Goal: Download file/media

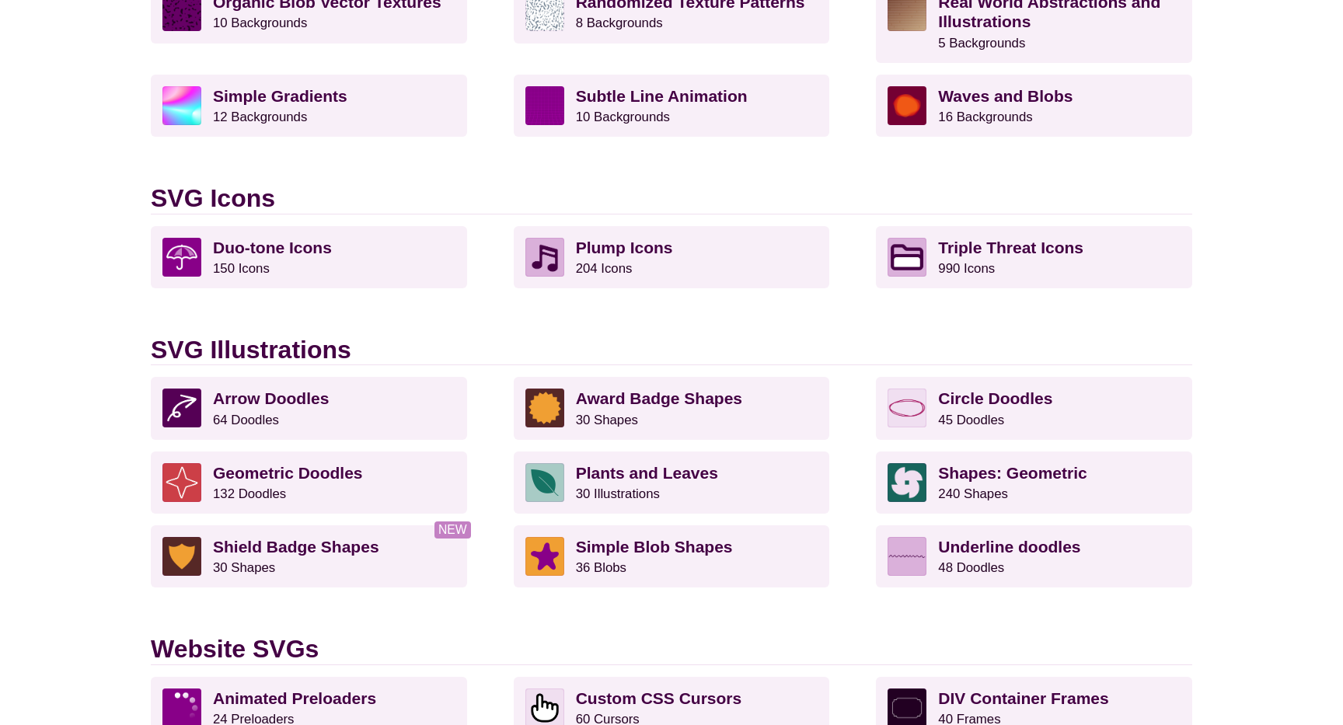
scroll to position [906, 0]
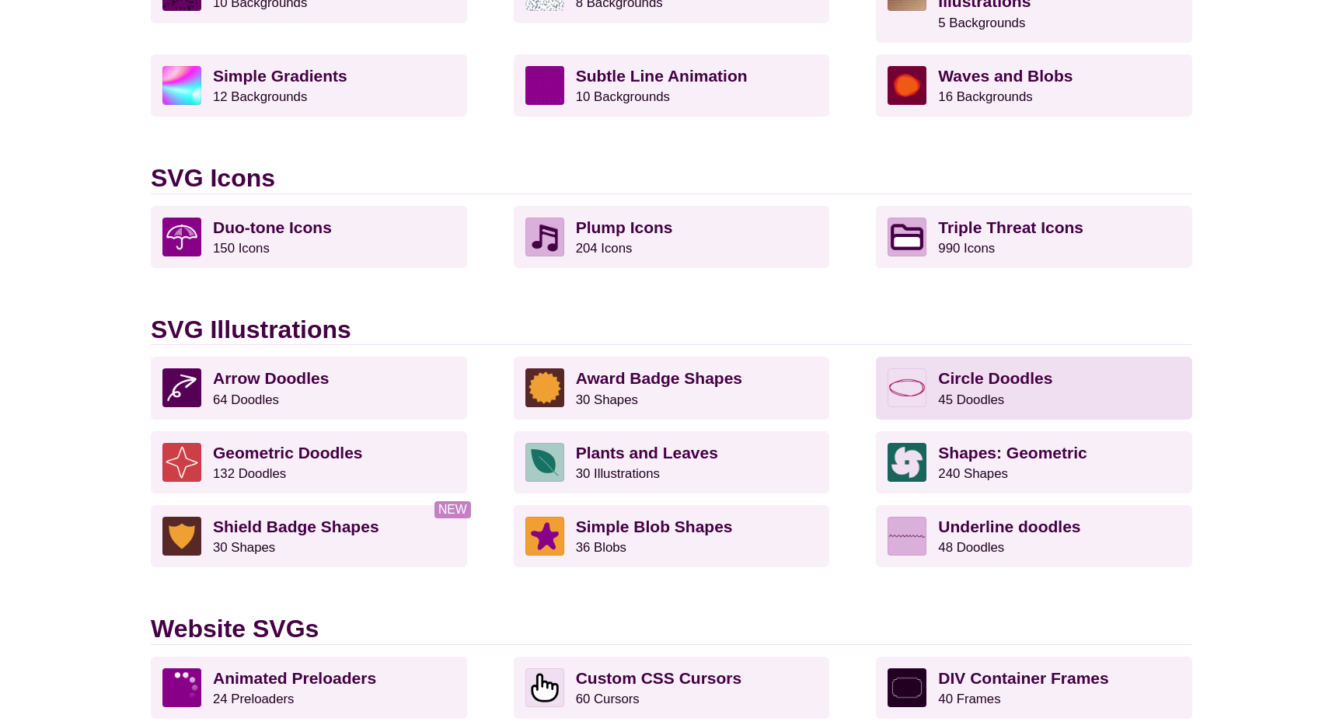
click at [985, 388] on p "Circle Doodles 45 Doodles" at bounding box center [1059, 387] width 242 height 39
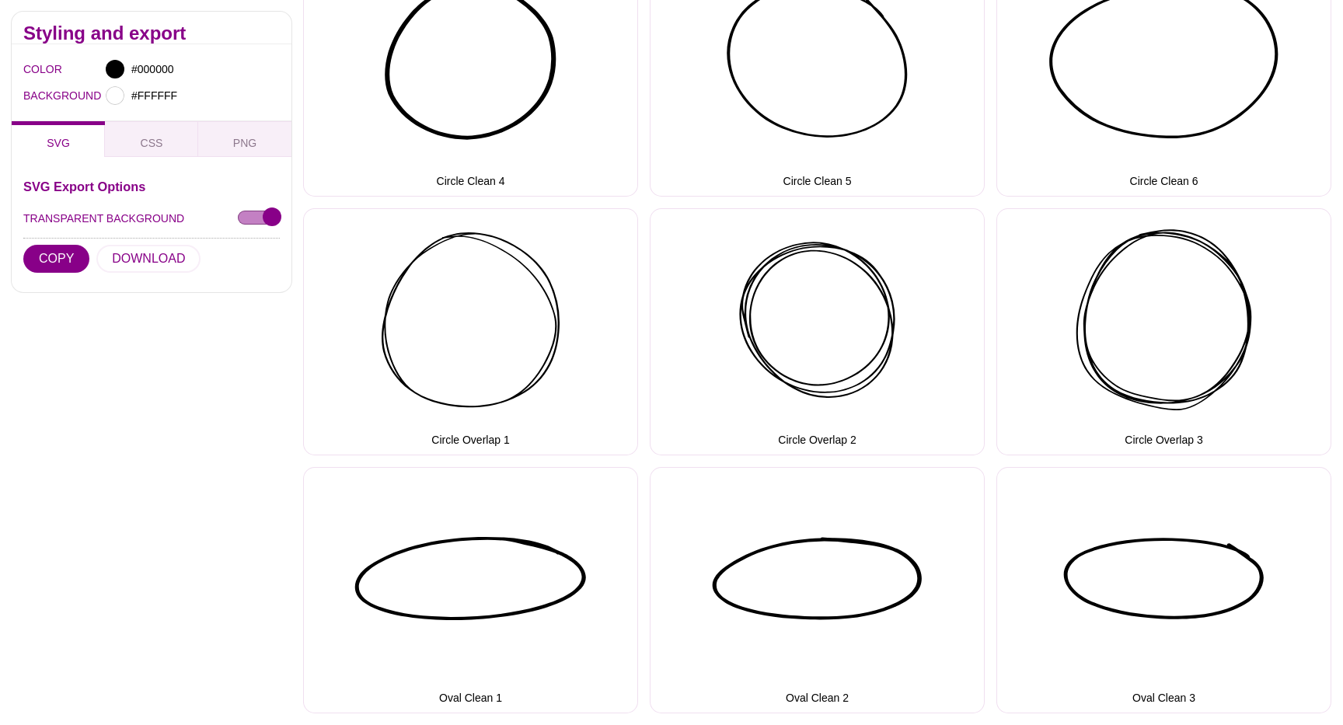
scroll to position [873, 0]
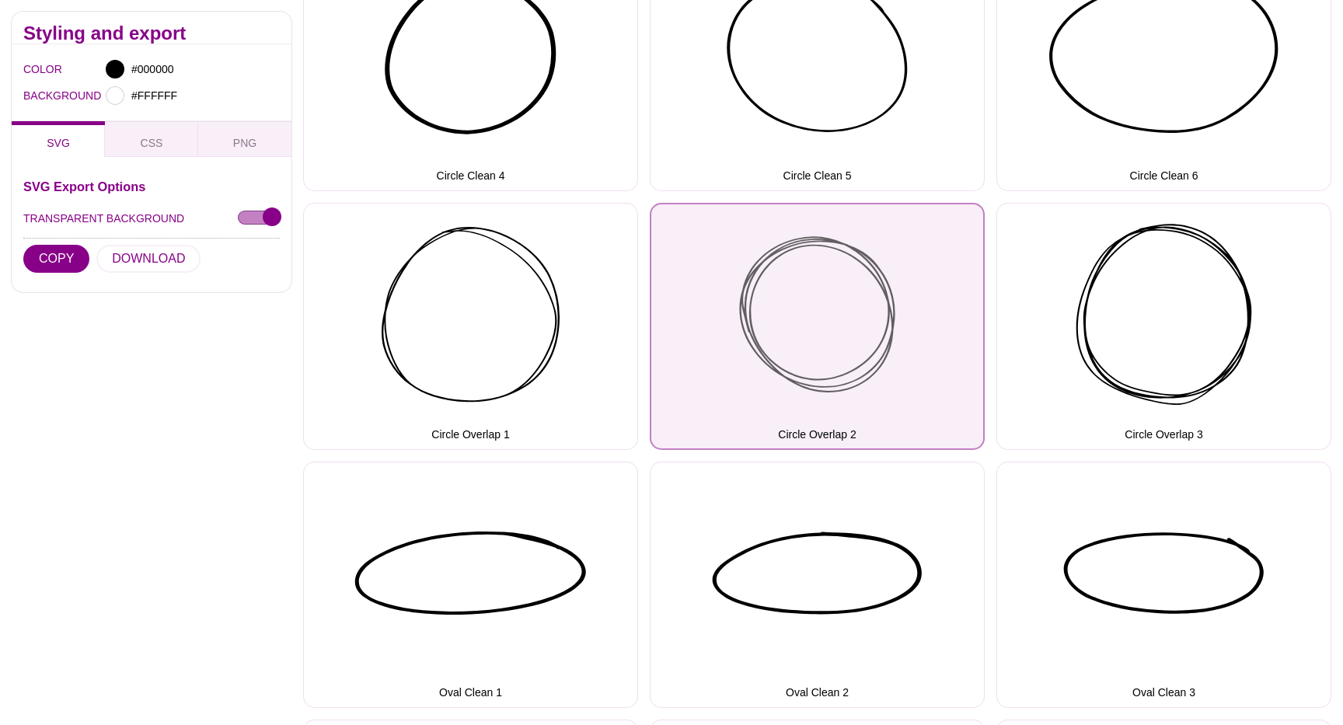
click at [851, 305] on button "Circle Overlap 2" at bounding box center [817, 326] width 335 height 246
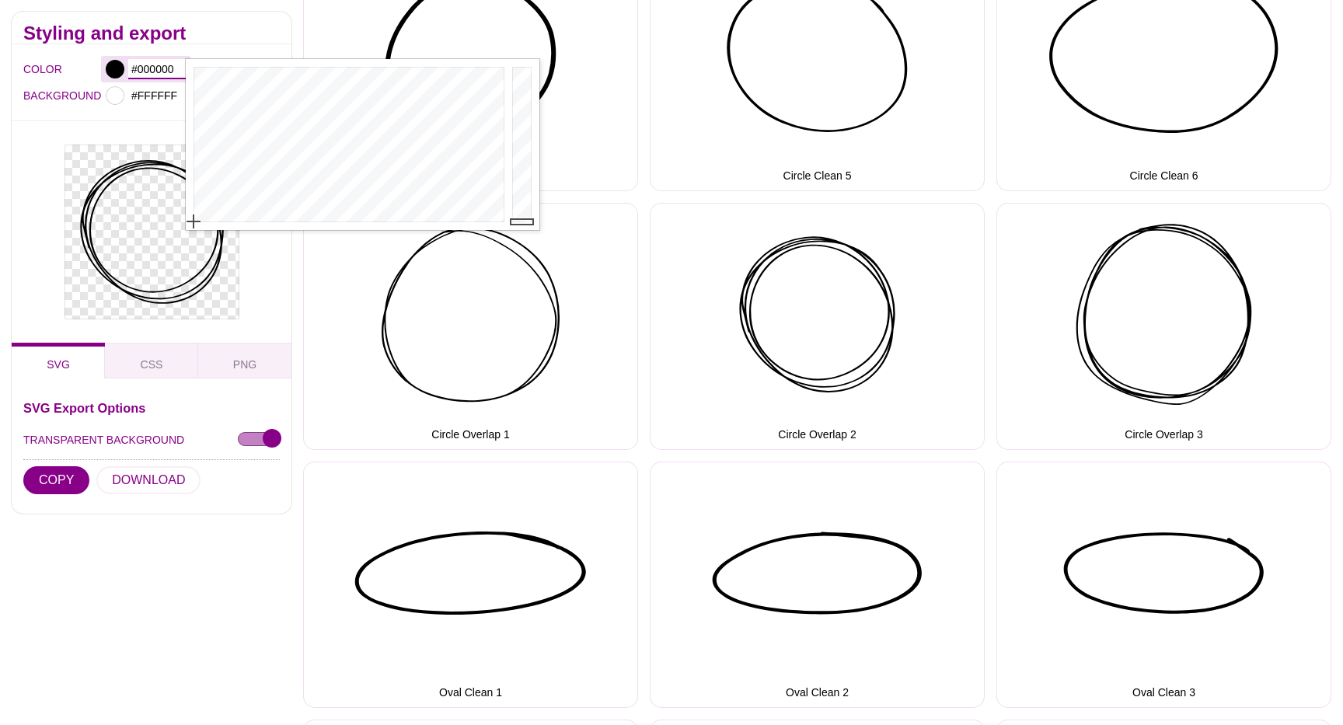
click at [162, 64] on input "#000000" at bounding box center [156, 69] width 57 height 20
click at [155, 67] on input "#000000" at bounding box center [156, 69] width 57 height 20
paste input "EFAD2A"
type input "#EFAD2A"
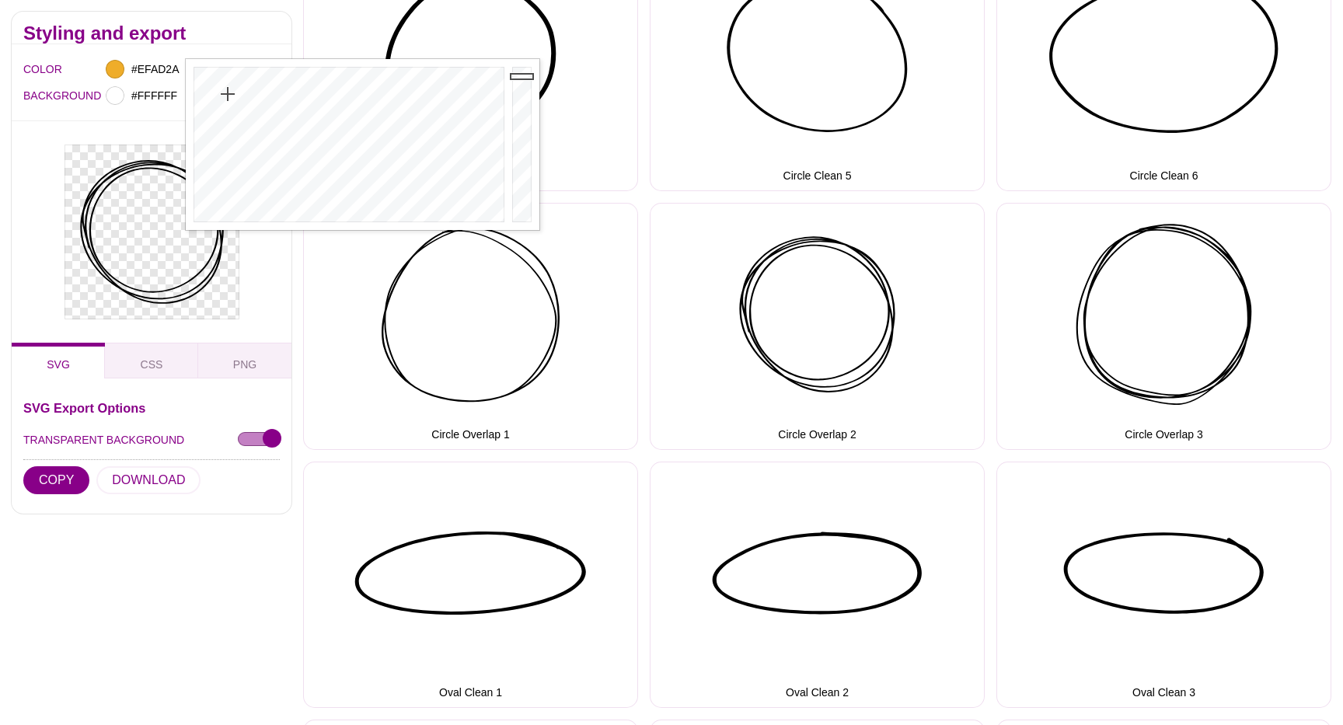
click at [235, 37] on h2 "Styling and export" at bounding box center [151, 33] width 256 height 12
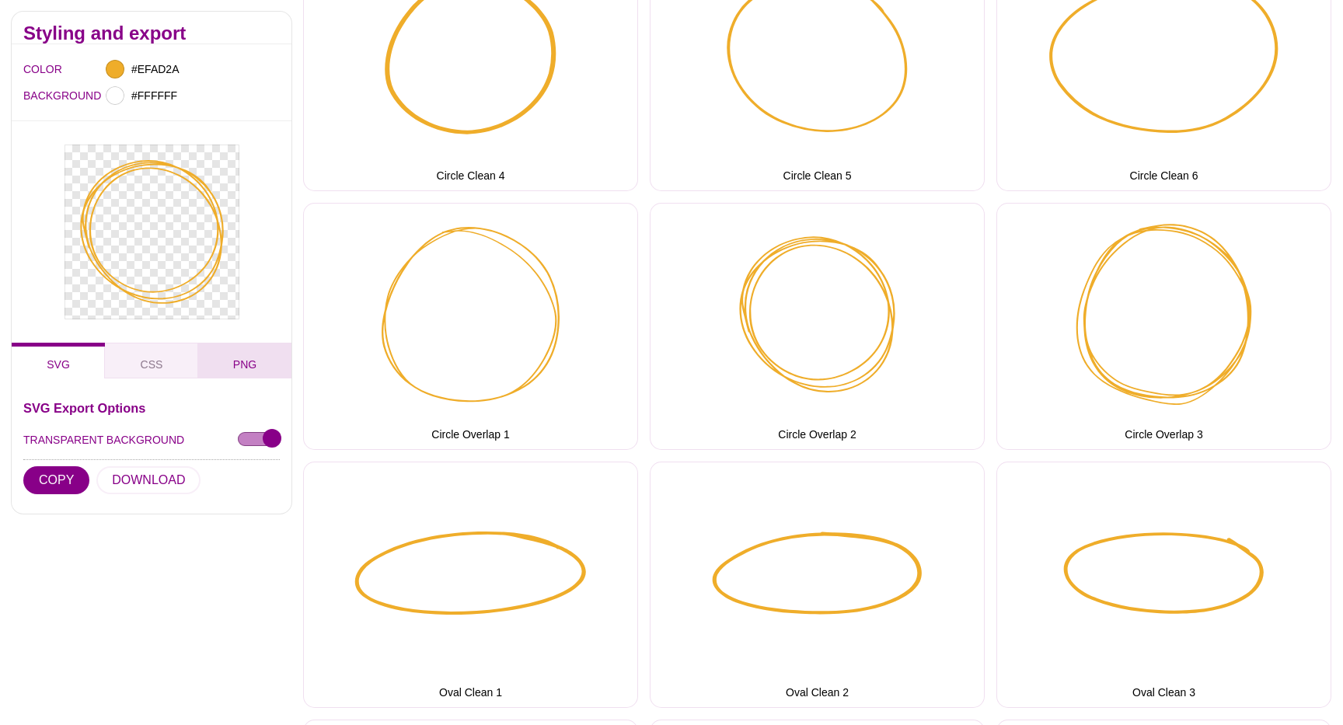
click at [231, 360] on button "PNG" at bounding box center [244, 361] width 93 height 36
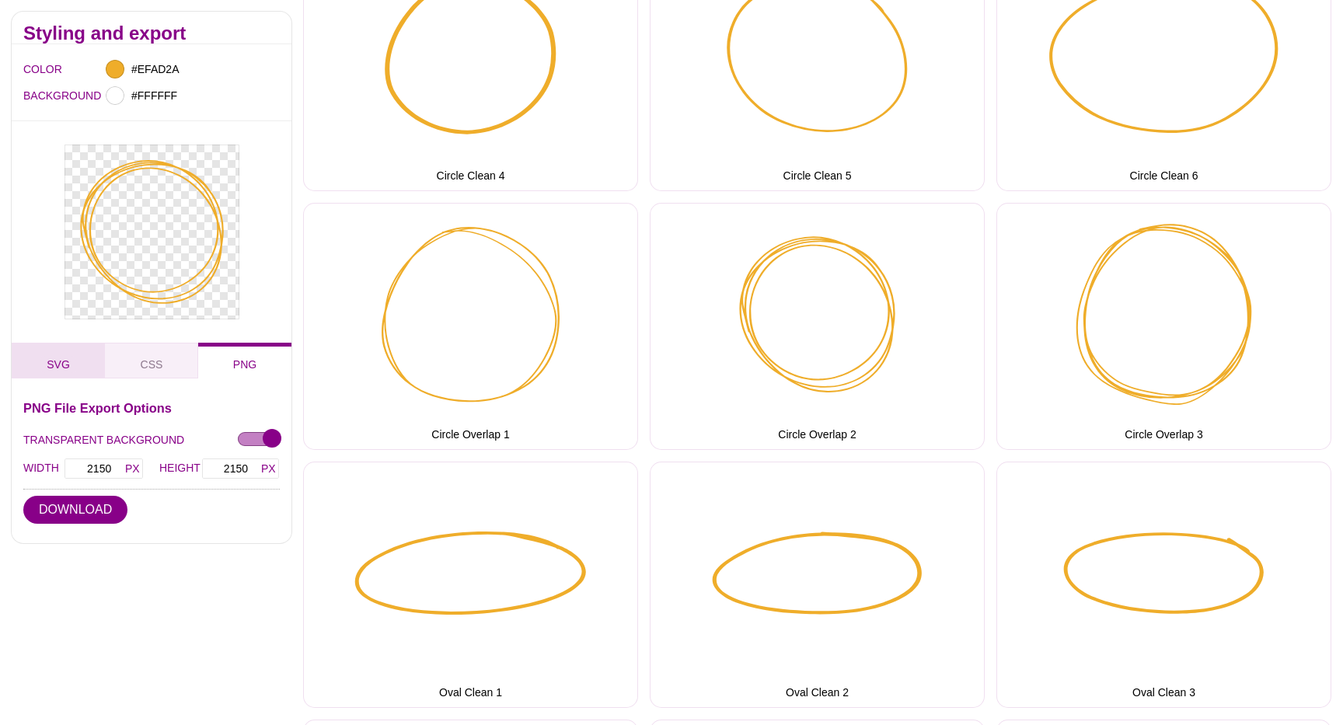
click at [65, 361] on span "SVG" at bounding box center [58, 364] width 36 height 17
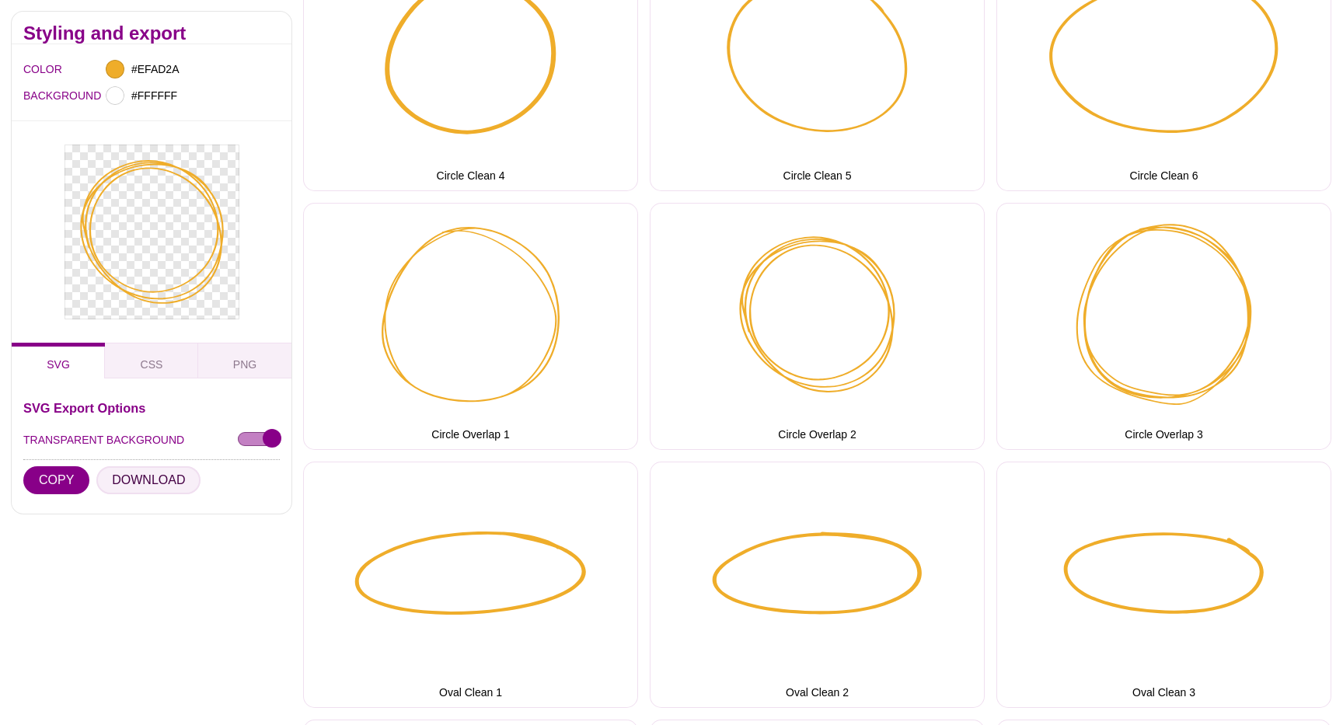
click at [144, 490] on button "DOWNLOAD" at bounding box center [148, 480] width 104 height 28
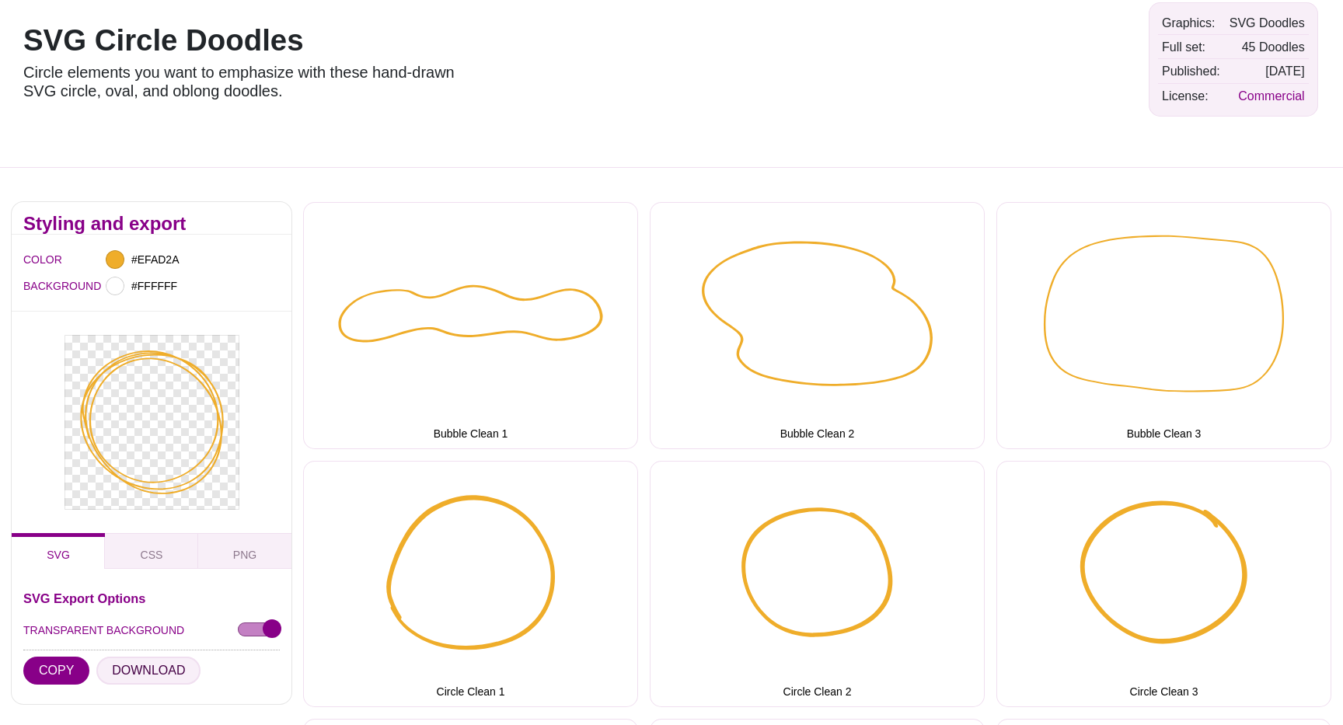
scroll to position [0, 0]
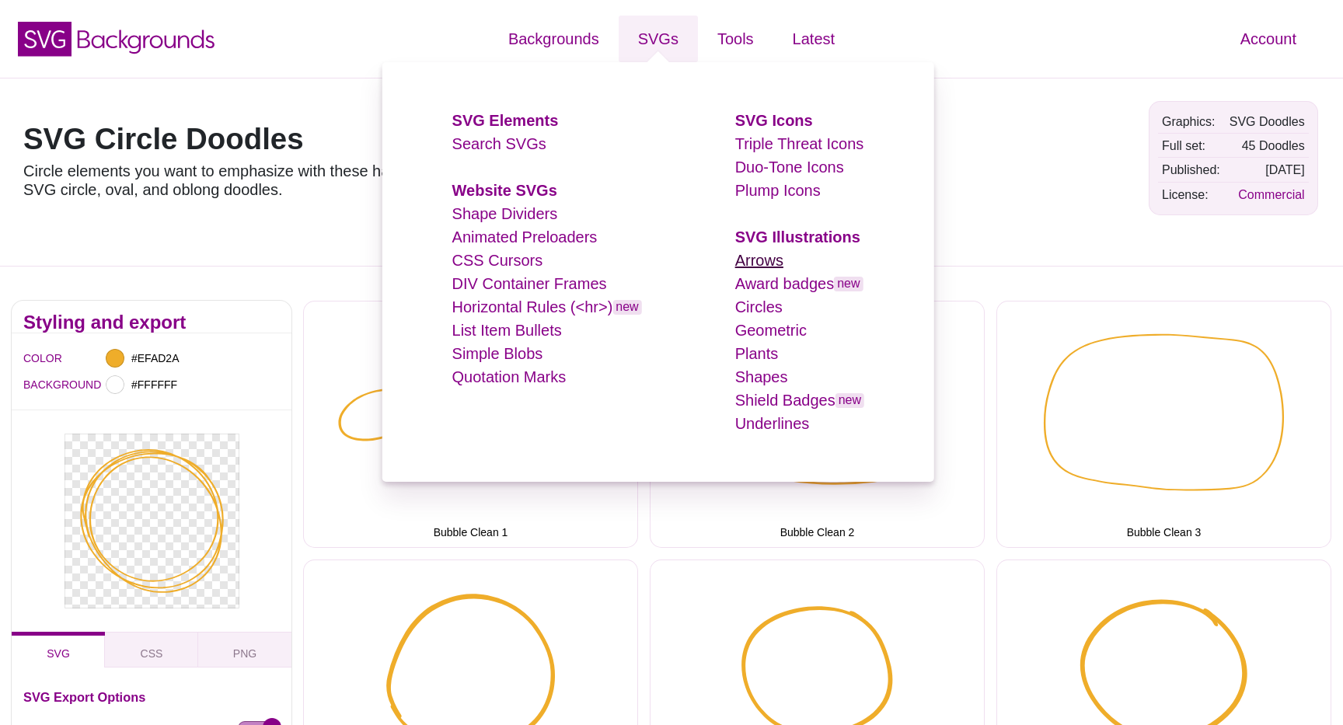
click at [776, 263] on link "Arrows" at bounding box center [759, 260] width 48 height 17
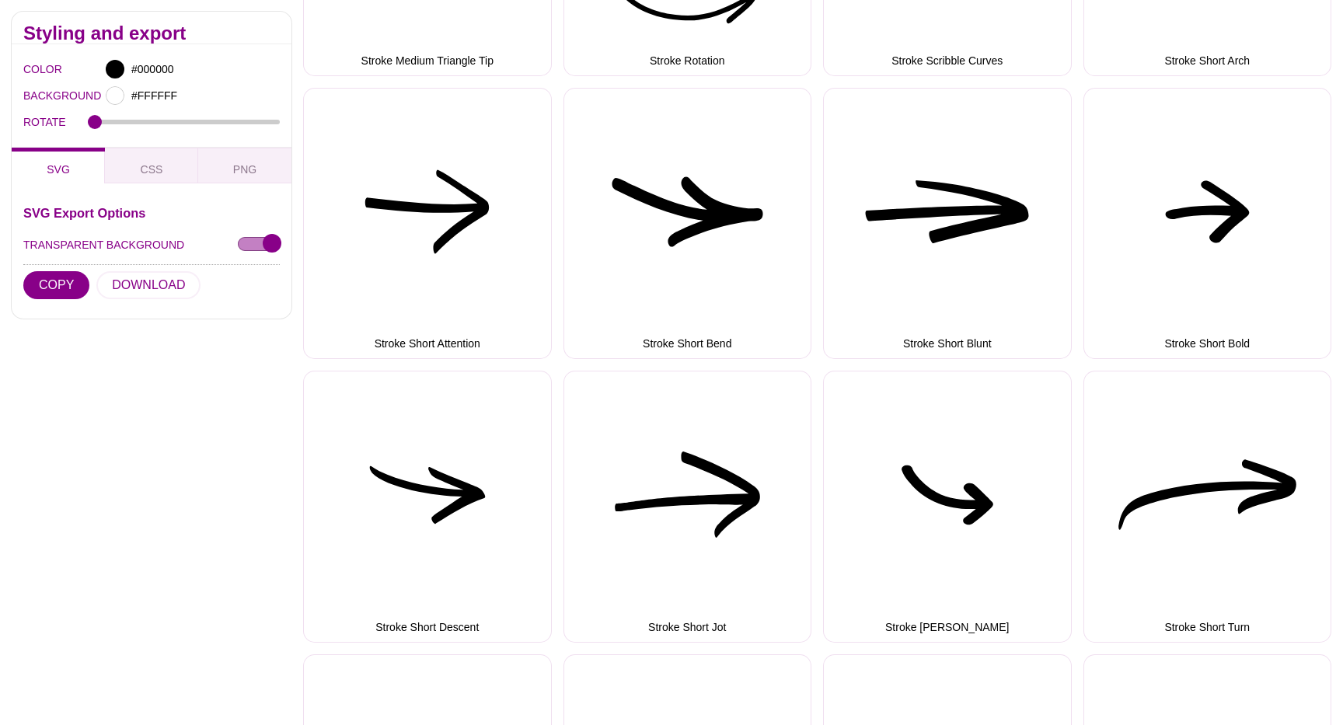
scroll to position [3718, 0]
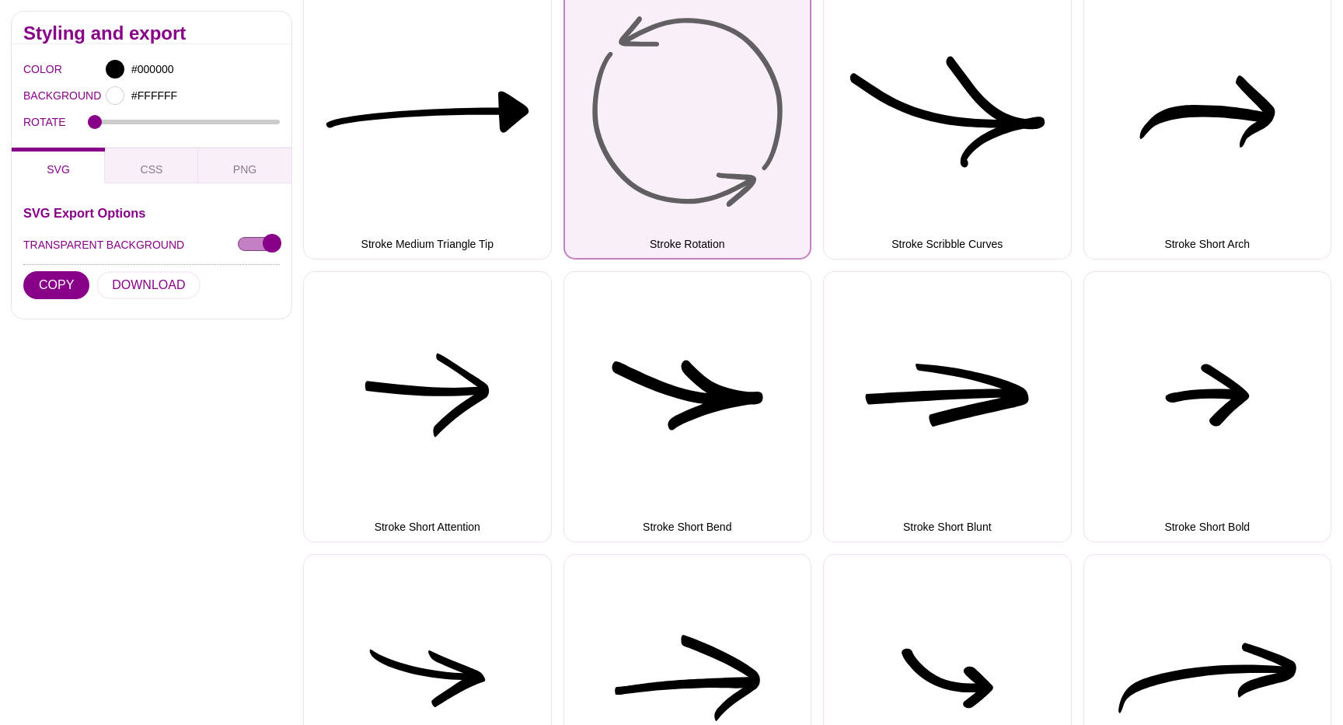
click at [770, 169] on button "Stroke Rotation" at bounding box center [687, 124] width 249 height 272
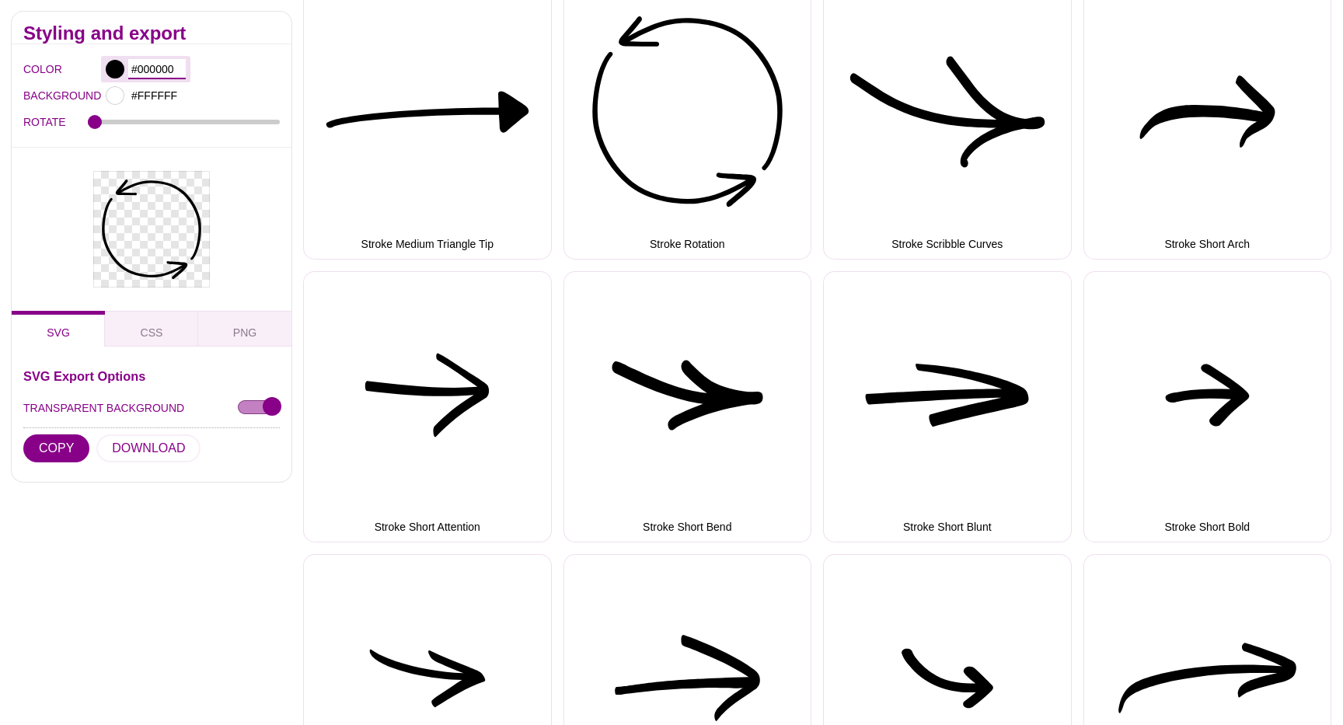
click at [155, 62] on input "#000000" at bounding box center [156, 69] width 57 height 20
paste input "my"
click at [155, 67] on input "#000000" at bounding box center [156, 69] width 57 height 20
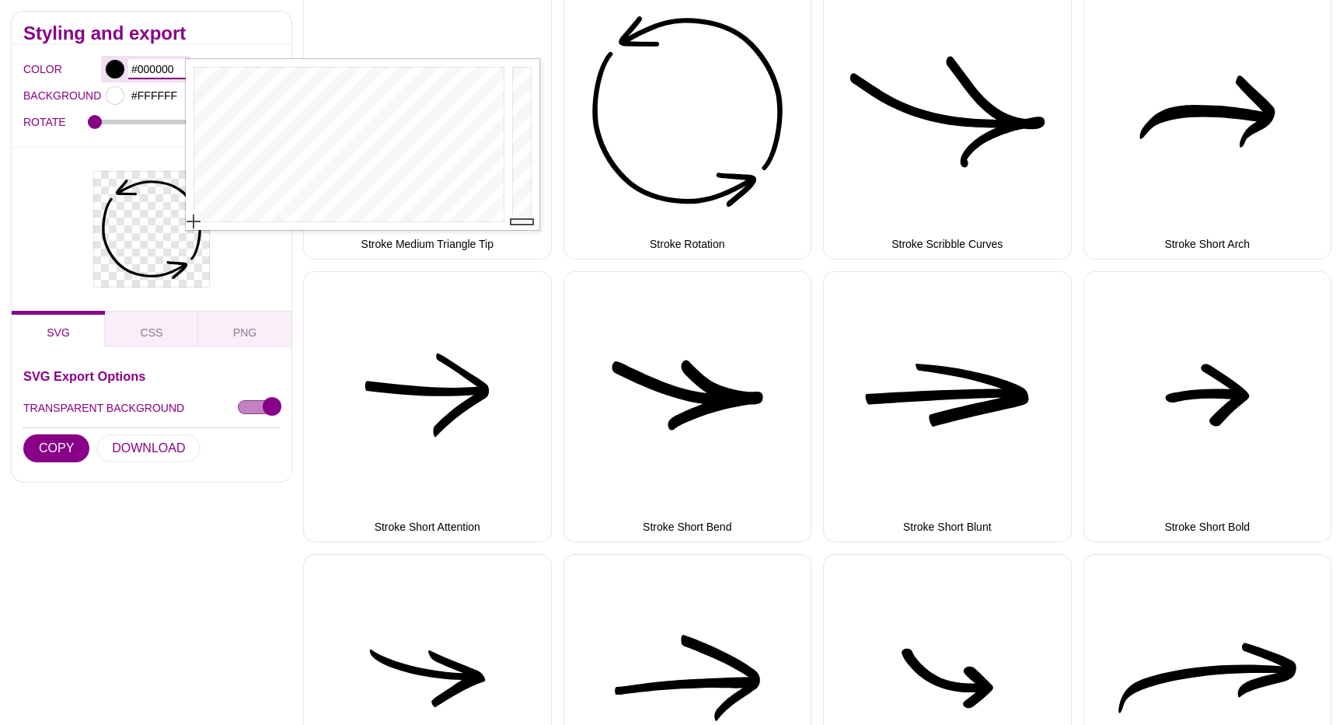
paste input "EFAD2A"
type input "#EFAD2A"
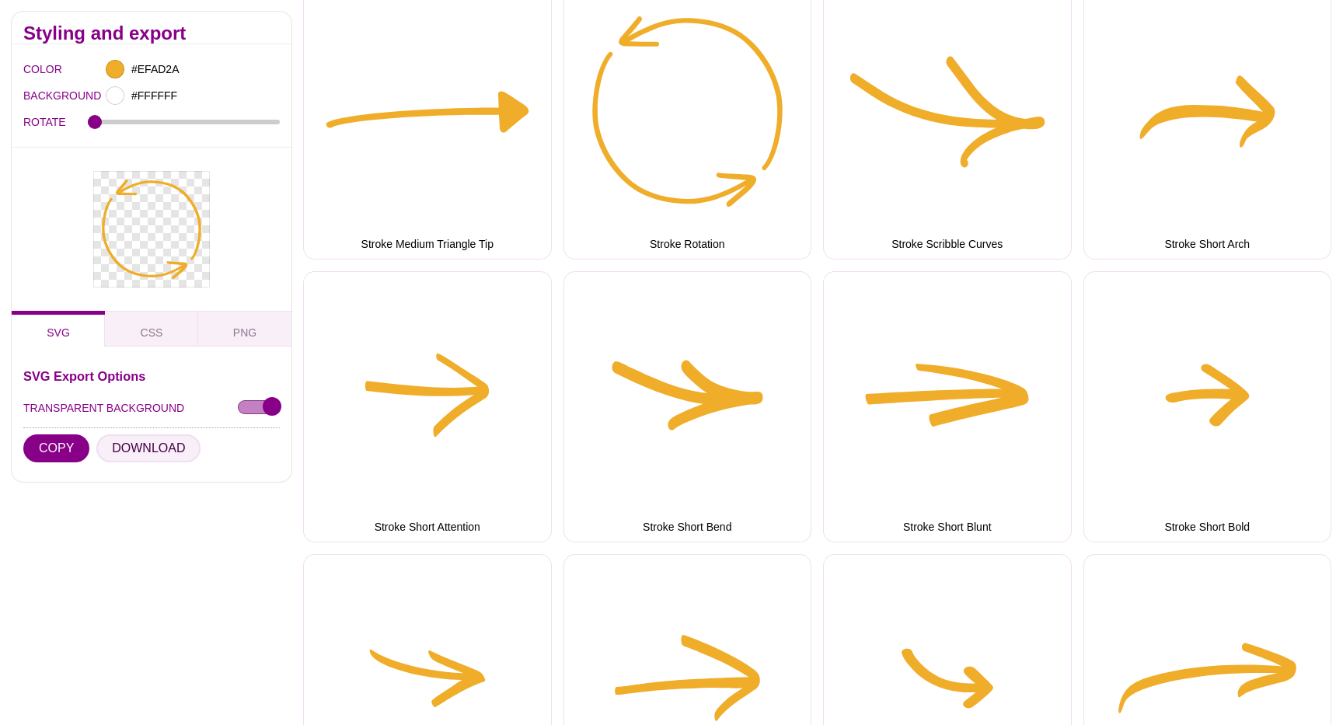
click at [157, 449] on button "DOWNLOAD" at bounding box center [148, 448] width 104 height 28
